Goal: Task Accomplishment & Management: Complete application form

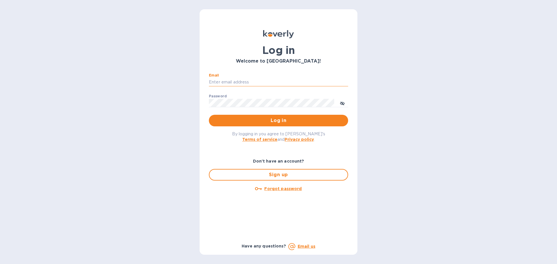
click at [254, 85] on input "Email" at bounding box center [278, 82] width 139 height 9
type input "jc@ftctanks.com"
click at [260, 123] on span "Log in" at bounding box center [279, 120] width 130 height 7
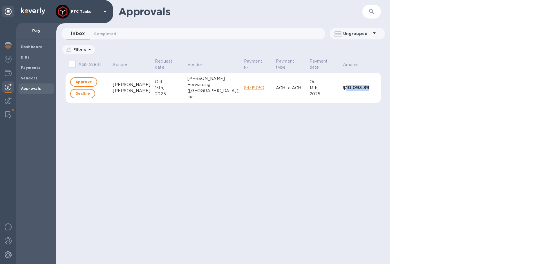
drag, startPoint x: 343, startPoint y: 87, endPoint x: 368, endPoint y: 88, distance: 25.2
click at [368, 88] on h3 "$10,093.89" at bounding box center [356, 88] width 26 height 6
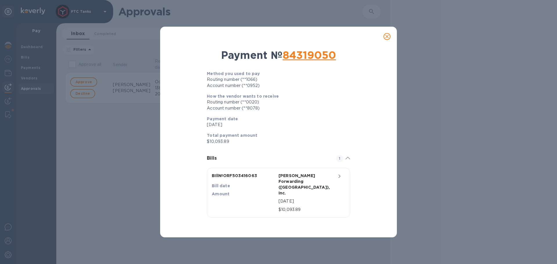
copy h3 "10,093.89"
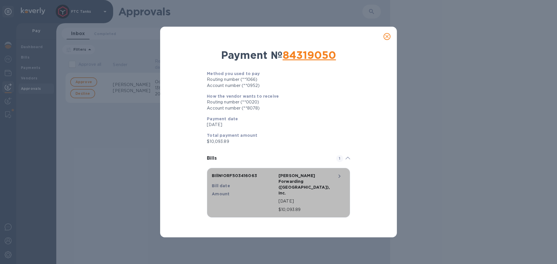
drag, startPoint x: 299, startPoint y: 203, endPoint x: 286, endPoint y: 204, distance: 12.8
click at [286, 207] on p "$10,093.89" at bounding box center [311, 210] width 64 height 6
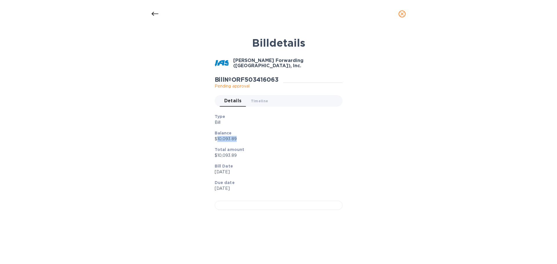
drag, startPoint x: 242, startPoint y: 142, endPoint x: 216, endPoint y: 142, distance: 25.5
click at [216, 142] on p "$10,093.89" at bounding box center [276, 139] width 123 height 6
copy p "10,093.89"
click at [153, 14] on icon at bounding box center [154, 14] width 7 height 4
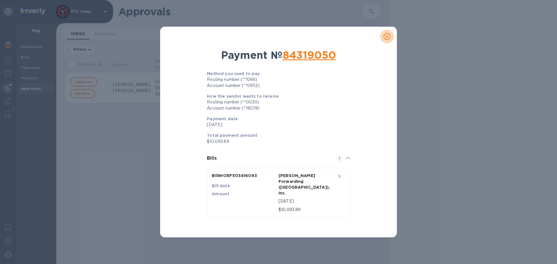
click at [389, 39] on icon "close" at bounding box center [387, 37] width 6 height 6
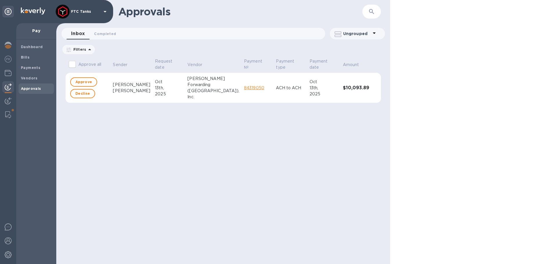
click at [91, 75] on td "Approve Decline" at bounding box center [88, 88] width 45 height 30
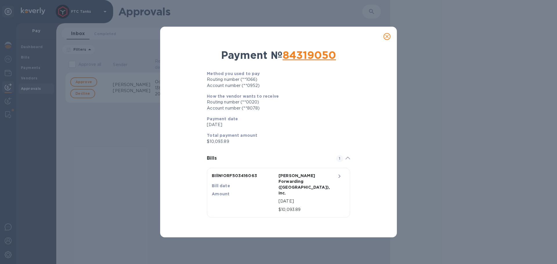
click at [385, 39] on icon "close" at bounding box center [387, 37] width 6 height 6
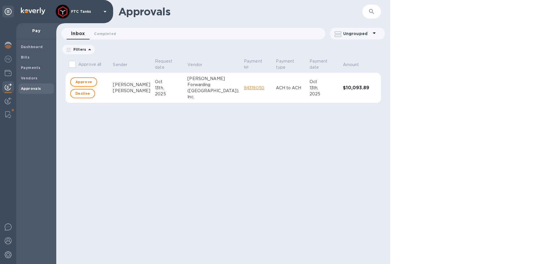
click at [86, 81] on span "Approve" at bounding box center [83, 82] width 17 height 7
checkbox input "true"
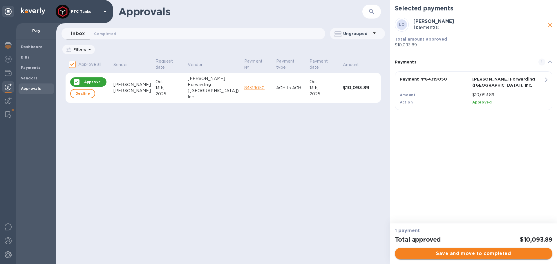
click at [470, 256] on span "Save and move to completed" at bounding box center [474, 253] width 148 height 7
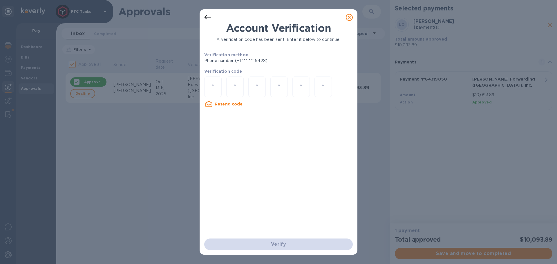
click at [213, 84] on input "number" at bounding box center [213, 87] width 8 height 11
type input "6"
type input "9"
type input "4"
type input "5"
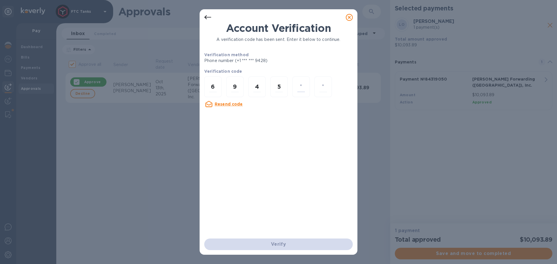
type input "1"
type input "5"
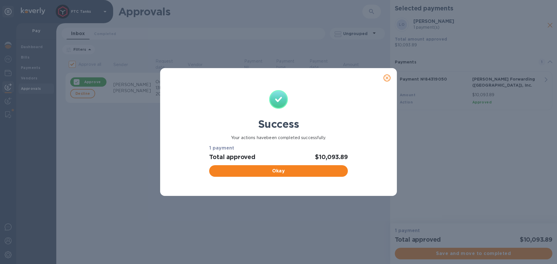
checkbox input "false"
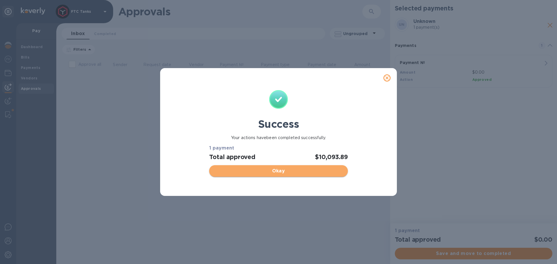
click at [304, 172] on span "Okay" at bounding box center [278, 171] width 129 height 7
